Goal: Find specific page/section: Find specific page/section

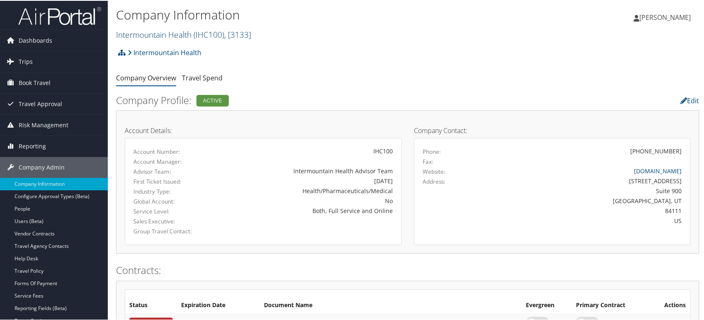
click at [186, 29] on link "Intermountain Health ( IHC100 ) , [ 3133 ]" at bounding box center [183, 33] width 135 height 11
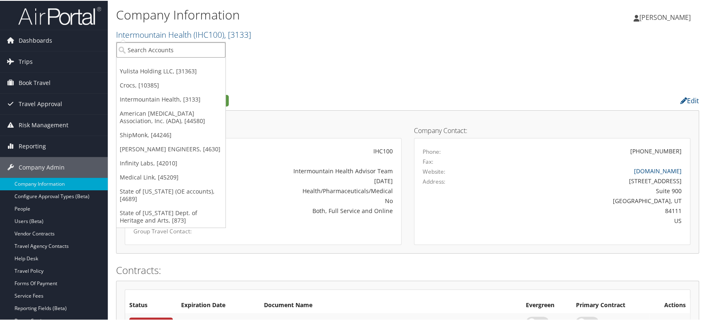
click at [164, 47] on input "search" at bounding box center [170, 48] width 109 height 15
paste input "EWTN TELEVISION"
type input "EWTN TELEVISION"
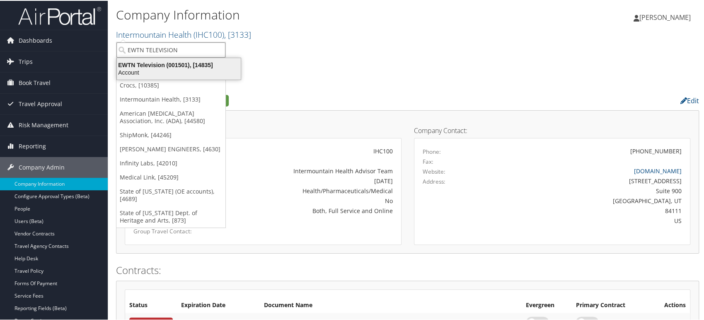
click at [145, 66] on div "EWTN Television (001501), [14835]" at bounding box center [179, 64] width 134 height 7
